Goal: Contribute content

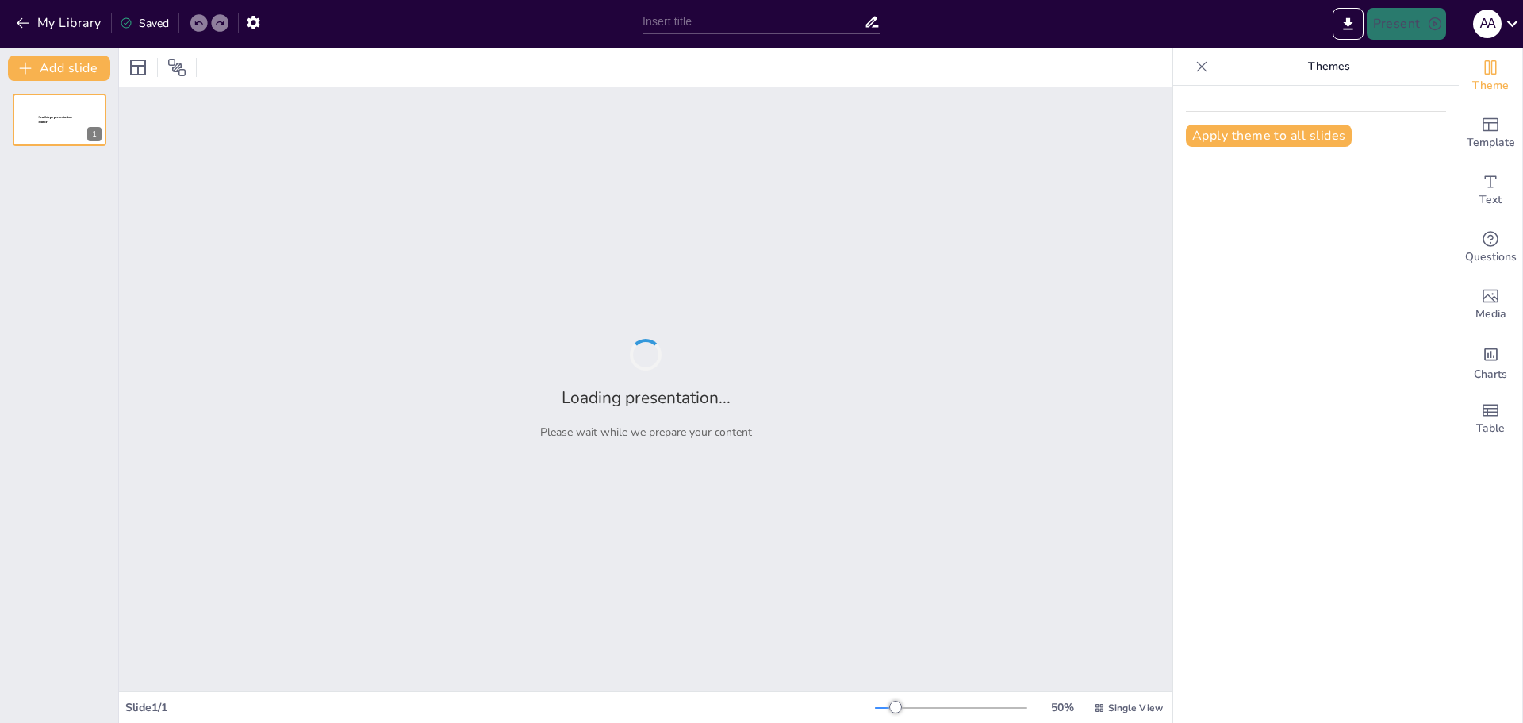
type input "New Sendsteps"
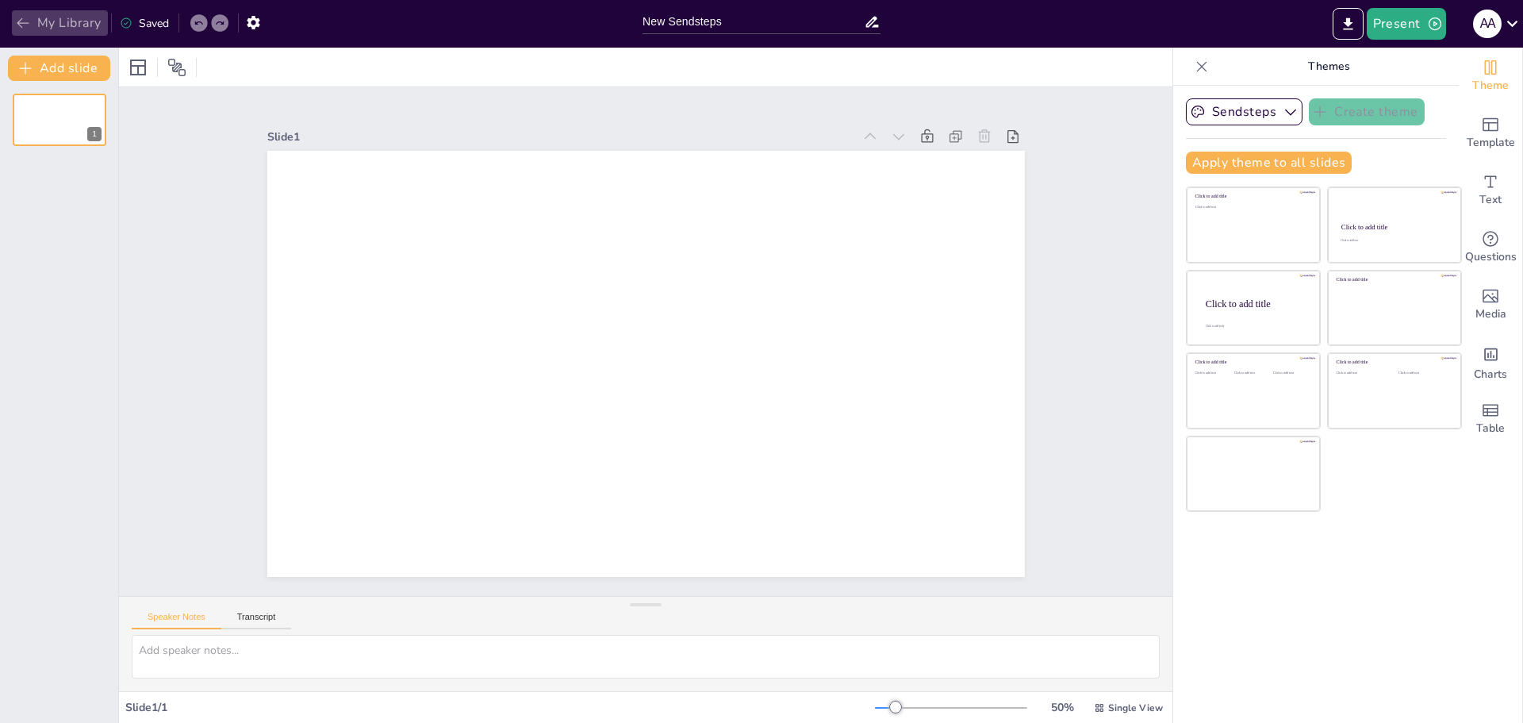
click at [74, 21] on button "My Library" at bounding box center [60, 22] width 96 height 25
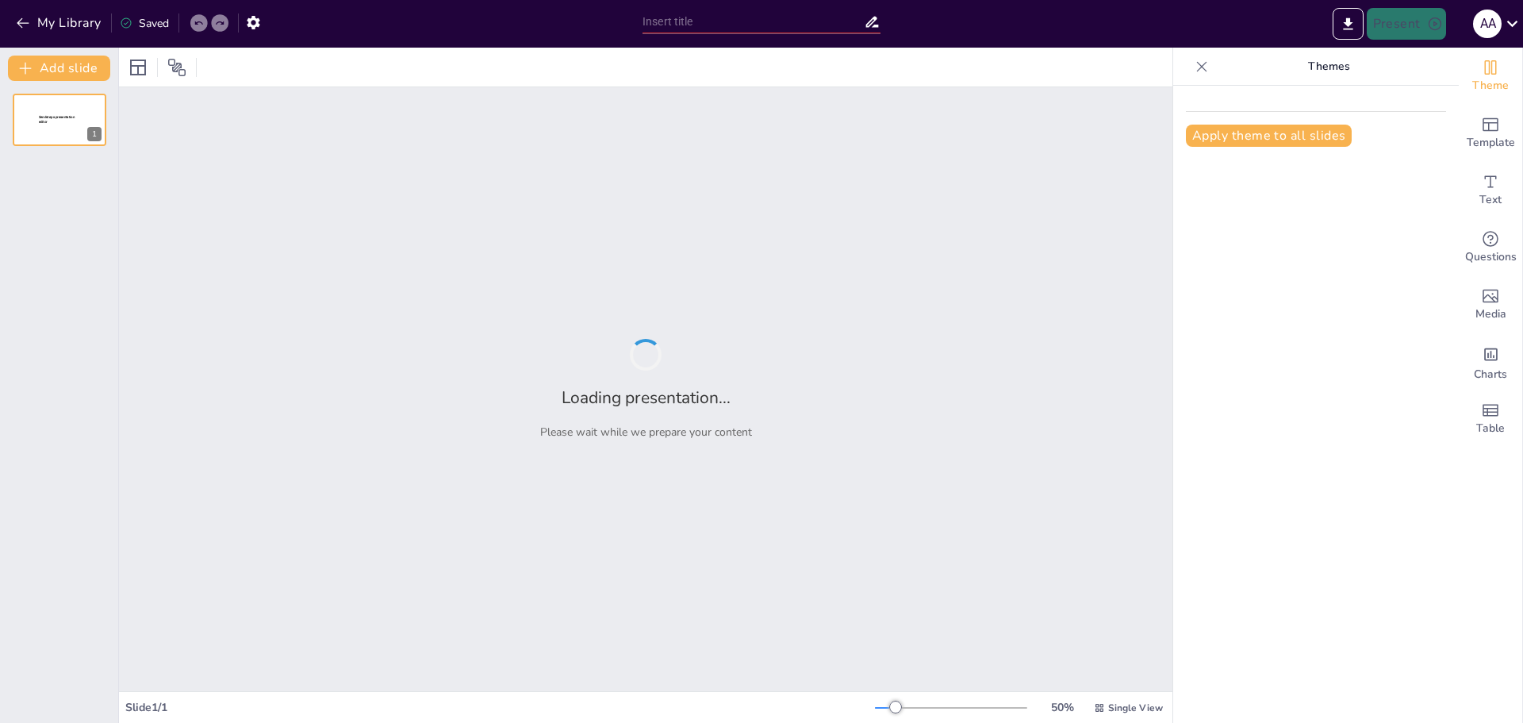
type input "Layer-by-Layer Analysis of the OSI Model: Technical Specifications and Protocols"
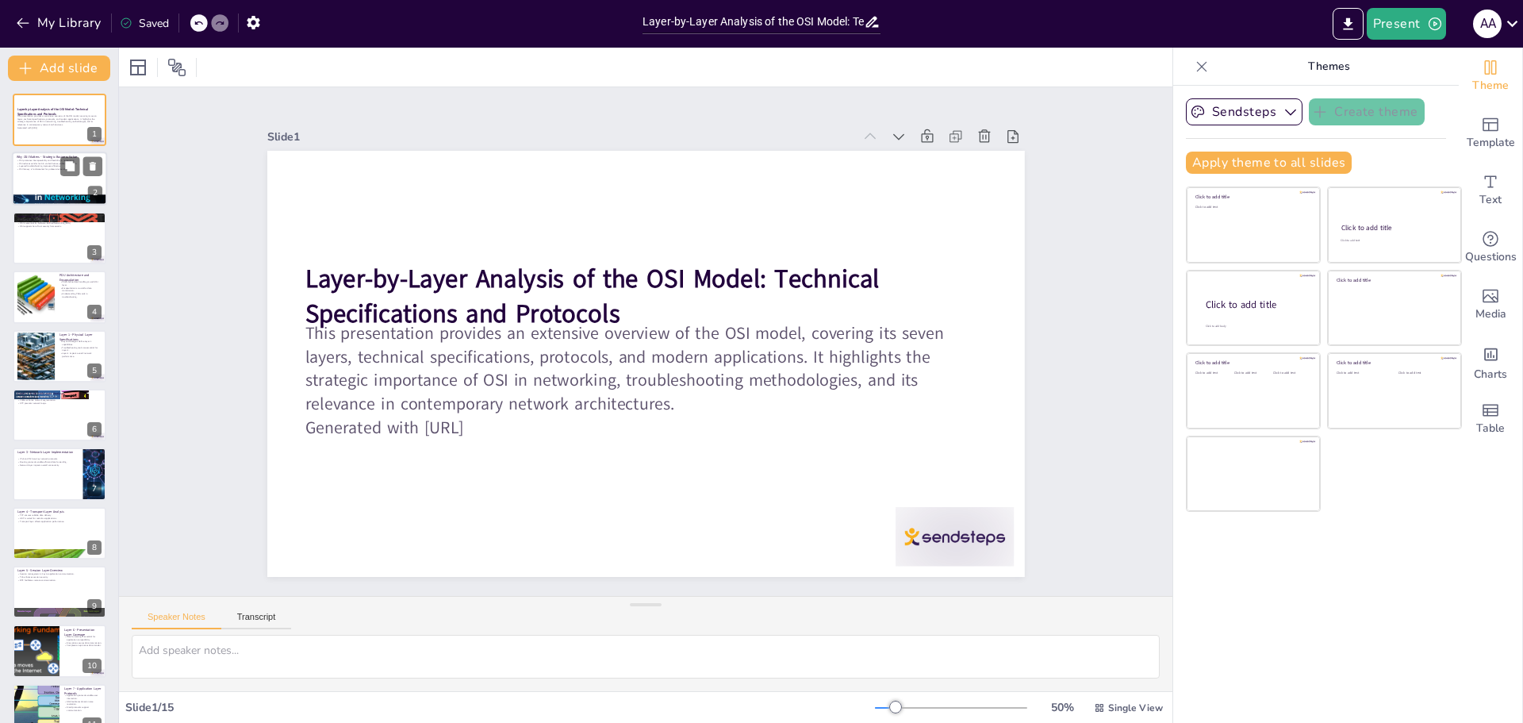
click at [54, 160] on p "OSI promotes interoperability and flexibility in networking." at bounding box center [60, 160] width 86 height 3
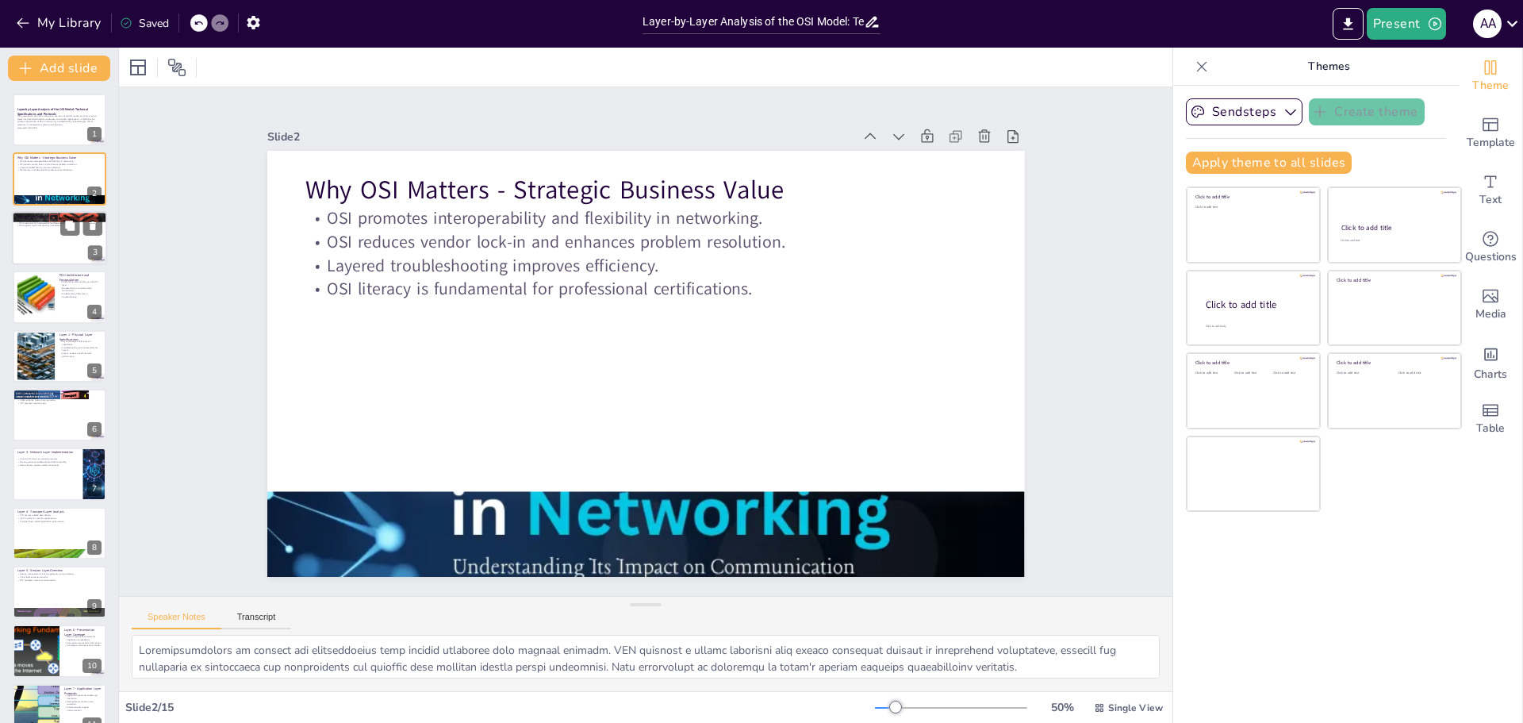
click at [54, 232] on div at bounding box center [59, 238] width 95 height 54
type textarea "The OSI model's structured layers provide a clear framework for managing cloud …"
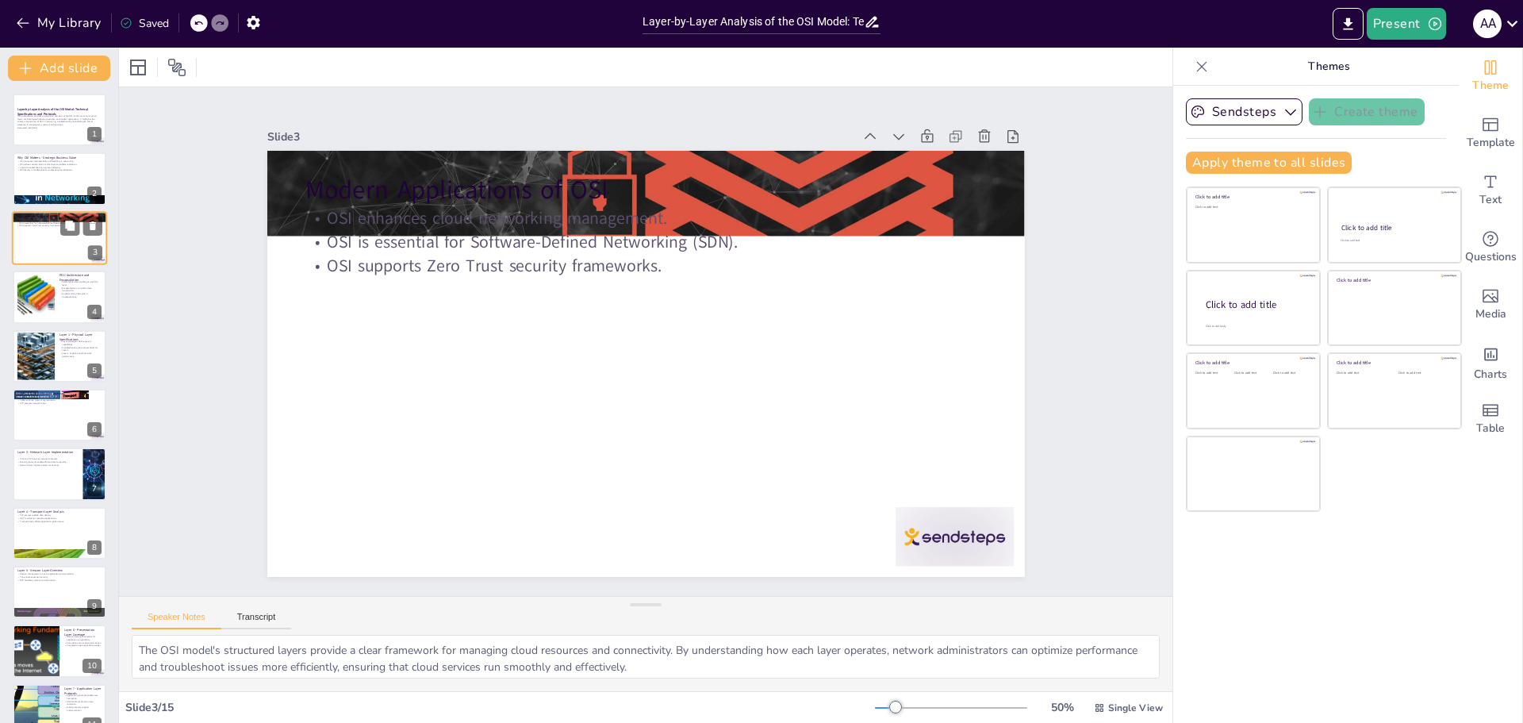
click at [54, 232] on div at bounding box center [59, 238] width 95 height 54
click at [1226, 106] on button "Sendsteps" at bounding box center [1244, 111] width 117 height 27
click at [1226, 167] on span "Sendsteps" at bounding box center [1256, 166] width 71 height 15
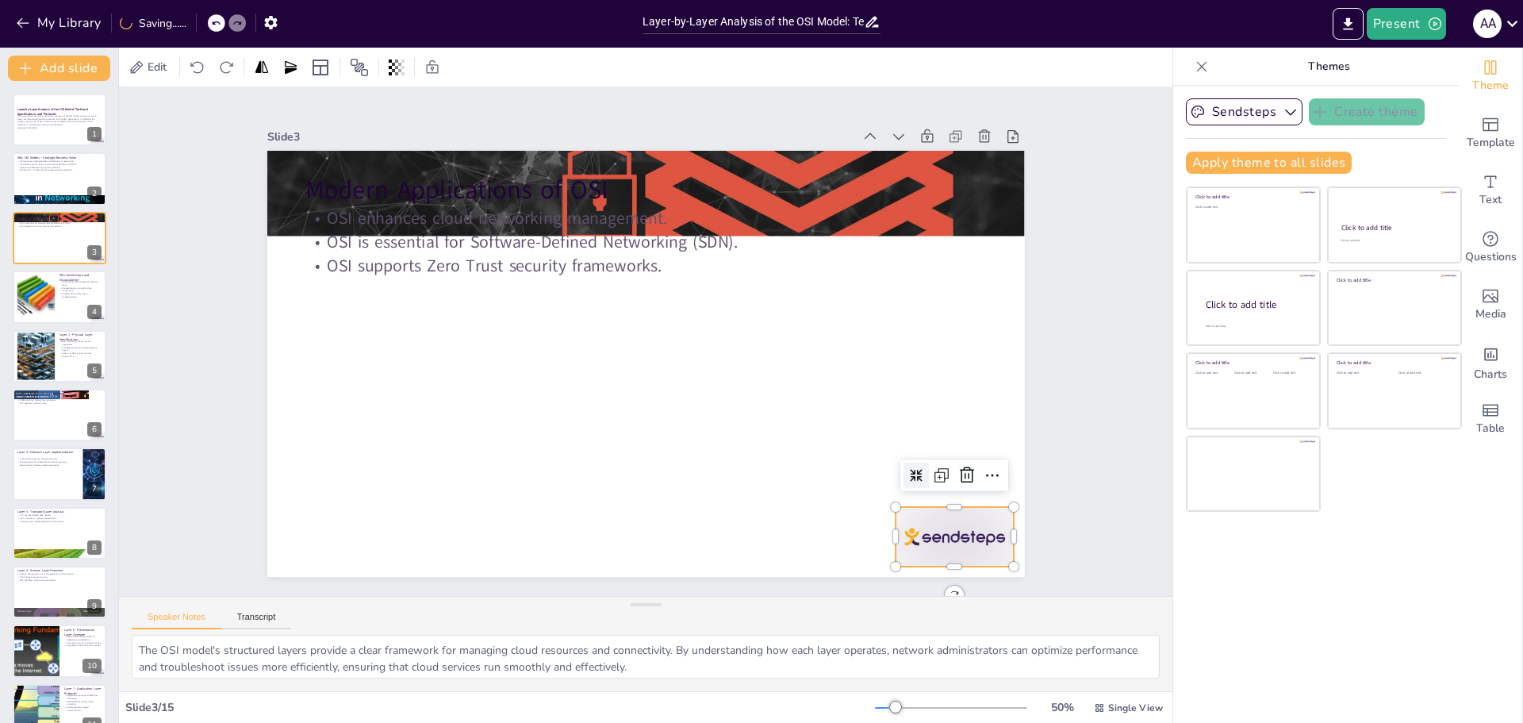
click at [945, 576] on div at bounding box center [879, 622] width 131 height 93
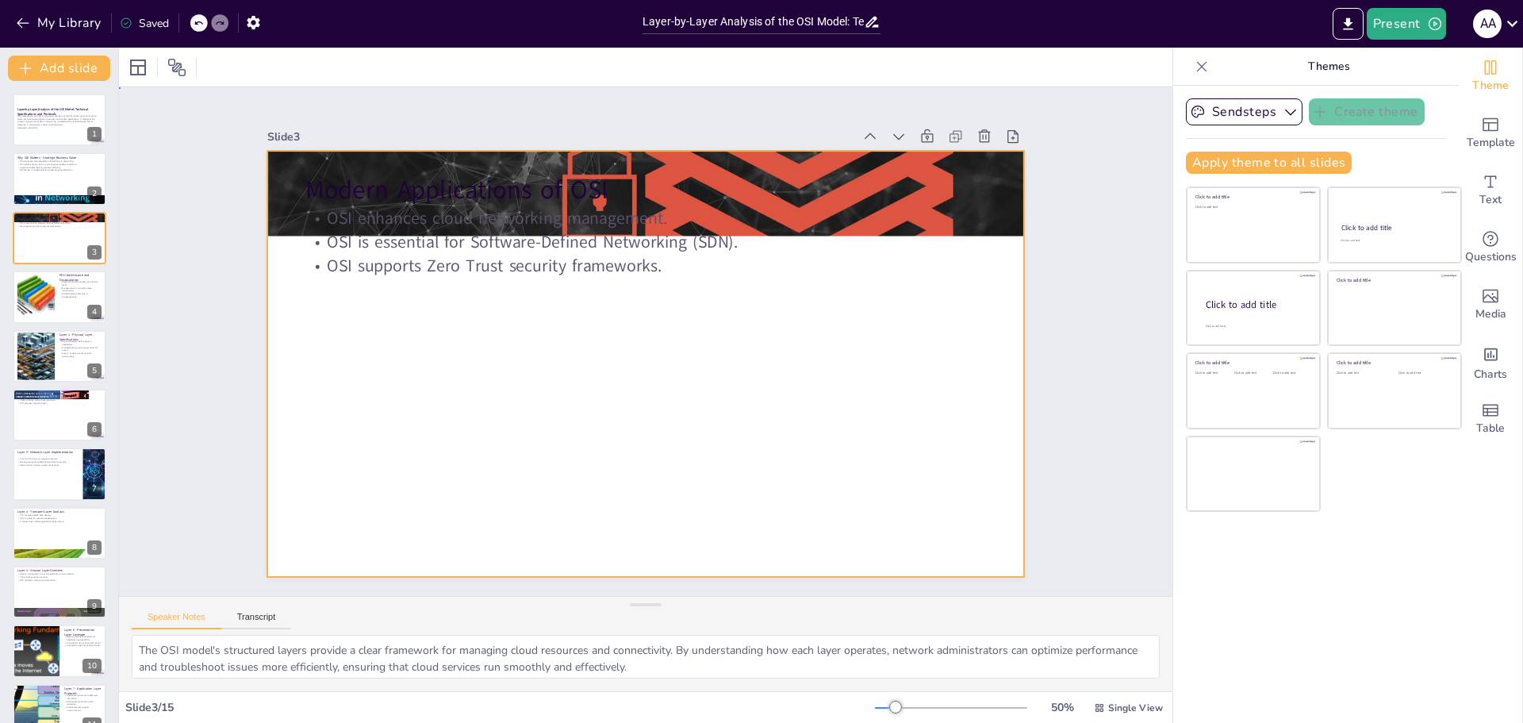
click at [980, 519] on div at bounding box center [646, 364] width 758 height 426
click at [978, 517] on div at bounding box center [626, 352] width 747 height 869
click at [875, 517] on div at bounding box center [623, 343] width 503 height 797
click at [977, 517] on div at bounding box center [639, 362] width 852 height 639
